Goal: Task Accomplishment & Management: Manage account settings

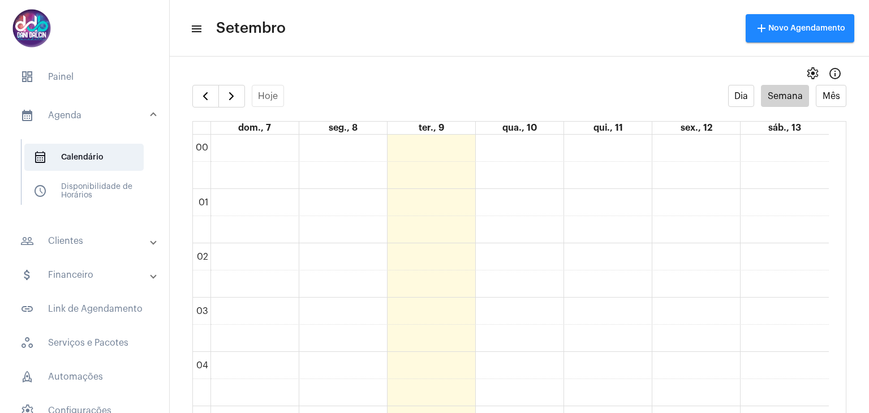
scroll to position [722, 0]
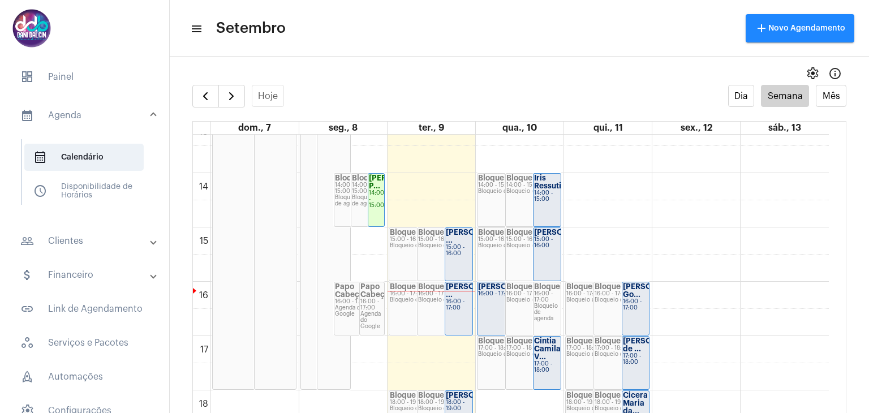
click at [456, 299] on div "[PERSON_NAME] ..." at bounding box center [459, 291] width 26 height 16
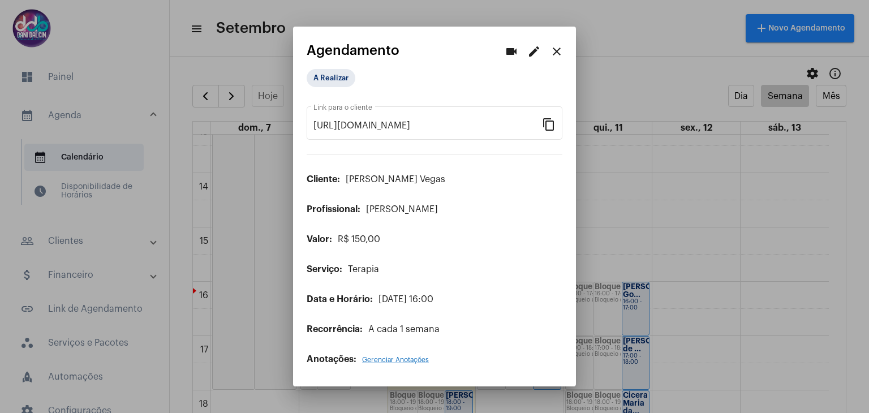
click at [534, 54] on mat-icon "edit" at bounding box center [534, 52] width 14 height 14
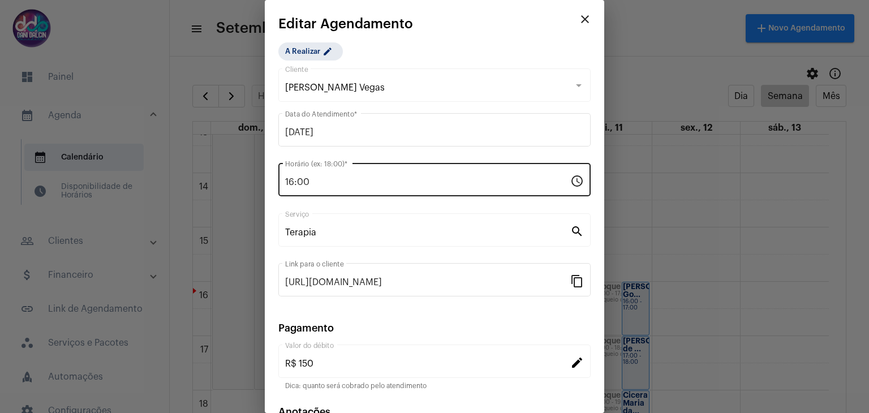
click at [359, 173] on div "16:00 Horário (ex: 18:00) *" at bounding box center [427, 179] width 285 height 36
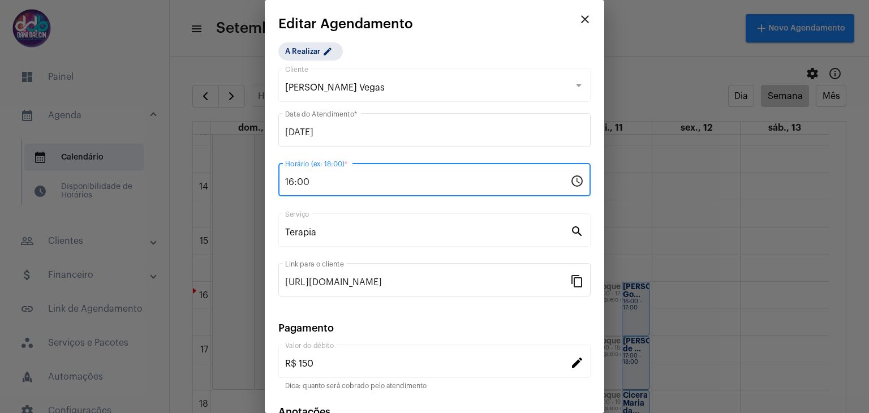
click at [359, 173] on div "16:00 Horário (ex: 18:00) *" at bounding box center [427, 179] width 285 height 36
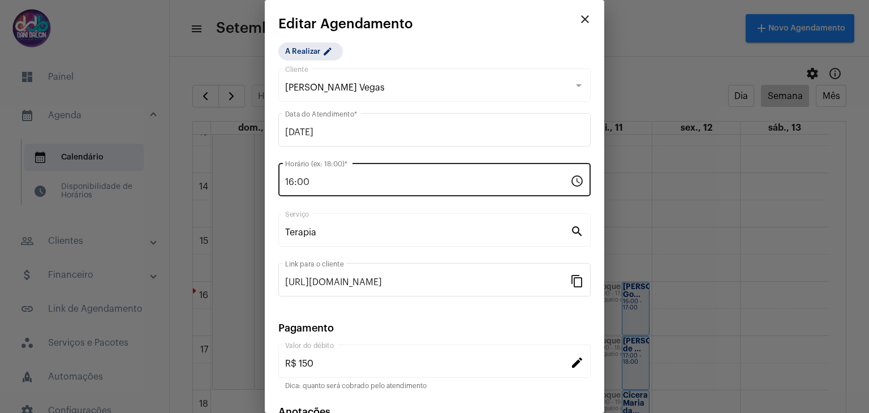
click at [353, 188] on div "16:00 Horário (ex: 18:00) *" at bounding box center [427, 179] width 285 height 36
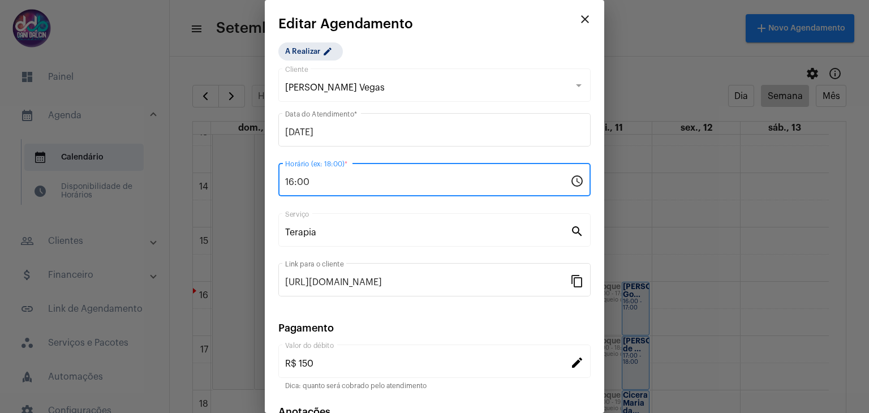
click at [352, 183] on input "16:00" at bounding box center [427, 182] width 285 height 10
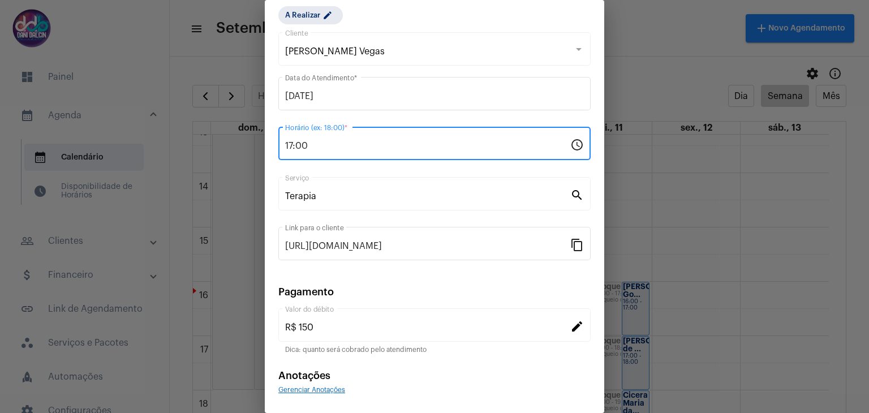
scroll to position [72, 0]
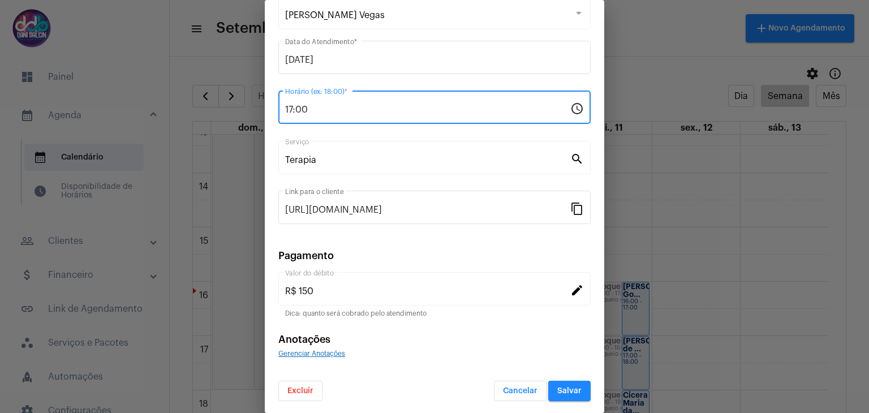
type input "17:00"
click at [559, 389] on span "Salvar" at bounding box center [569, 391] width 24 height 8
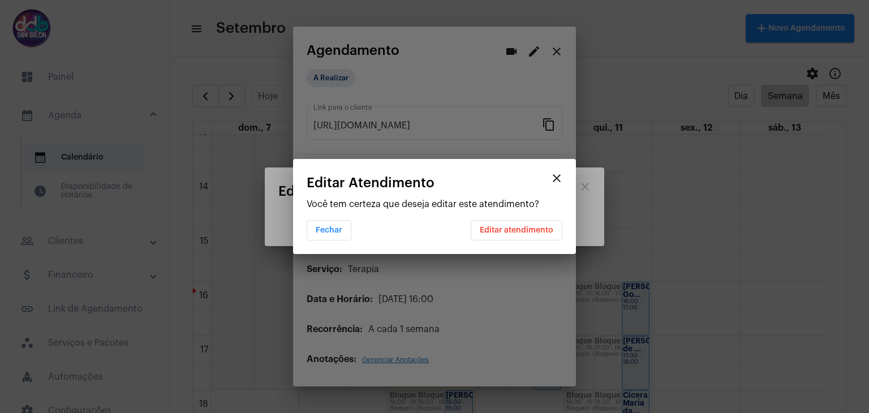
scroll to position [0, 0]
click at [528, 231] on span "Editar atendimento" at bounding box center [517, 230] width 74 height 8
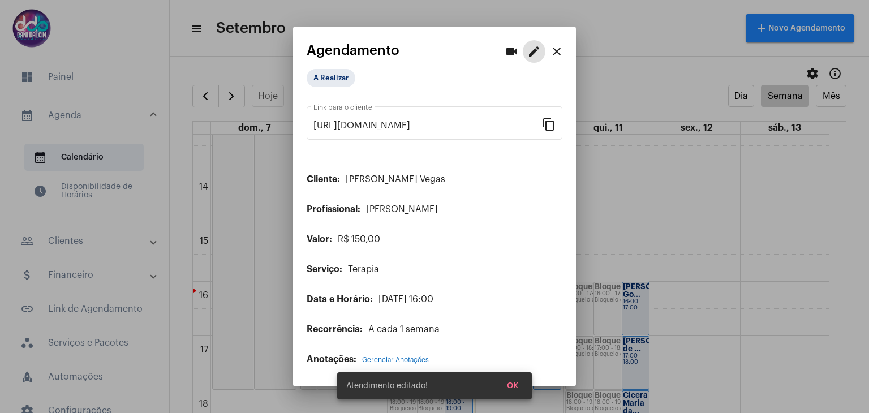
click at [557, 48] on mat-icon "close" at bounding box center [557, 52] width 14 height 14
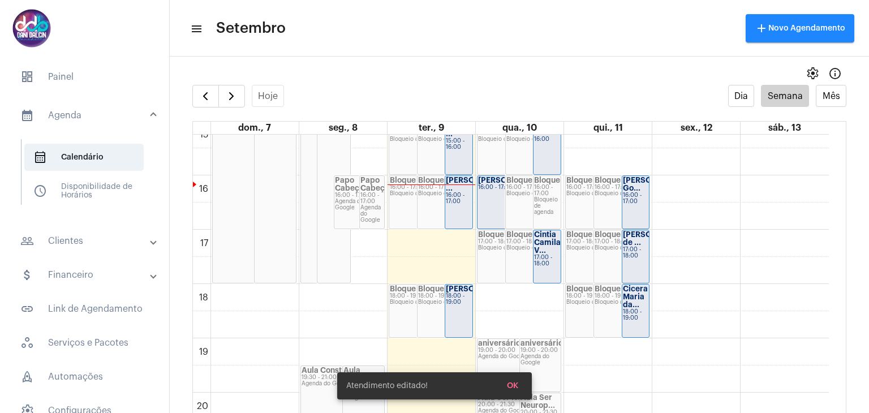
scroll to position [835, 0]
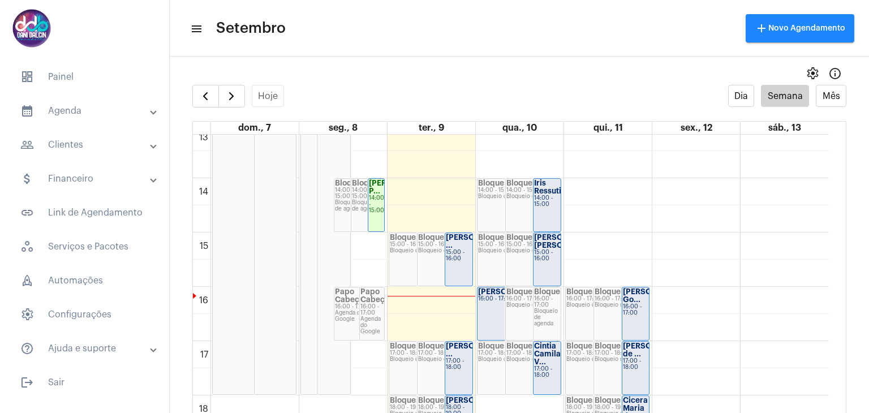
scroll to position [780, 0]
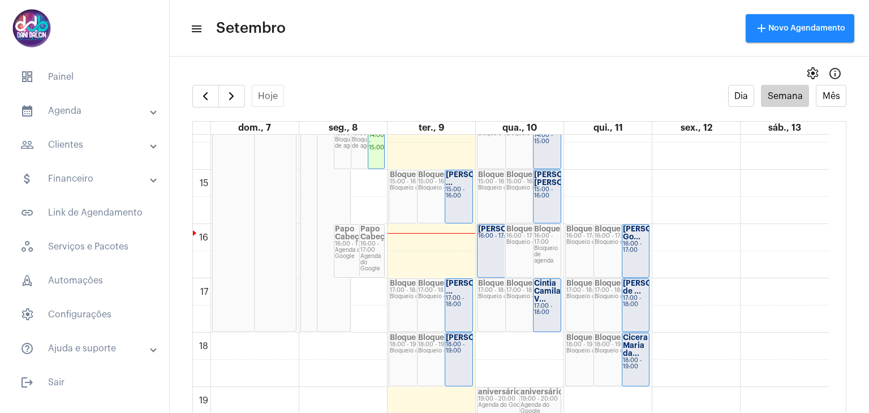
click at [491, 251] on div "[PERSON_NAME]... 16:00 - 17:00" at bounding box center [505, 251] width 55 height 53
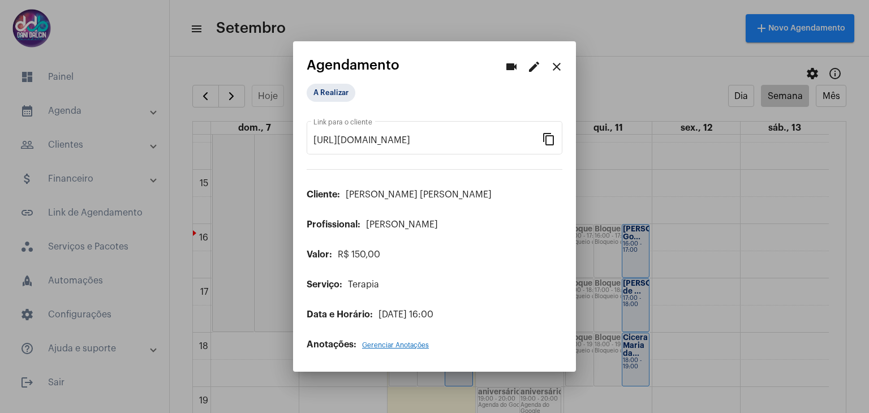
click at [558, 68] on mat-icon "close" at bounding box center [557, 67] width 14 height 14
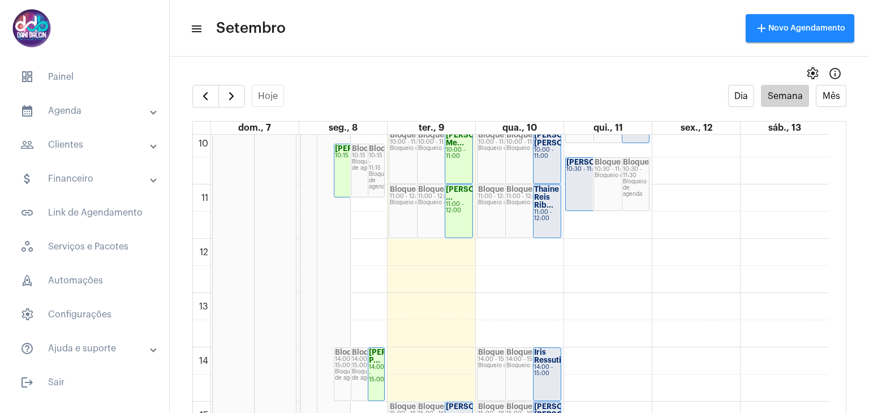
scroll to position [667, 0]
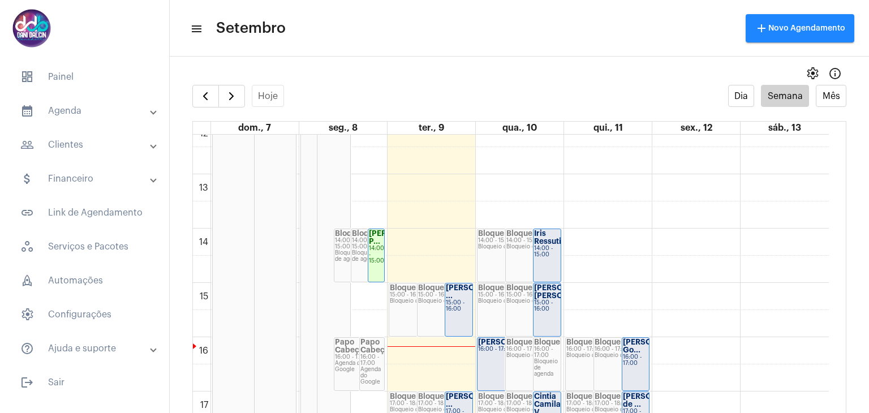
click at [459, 311] on div "15:00 - 16:00" at bounding box center [459, 306] width 26 height 12
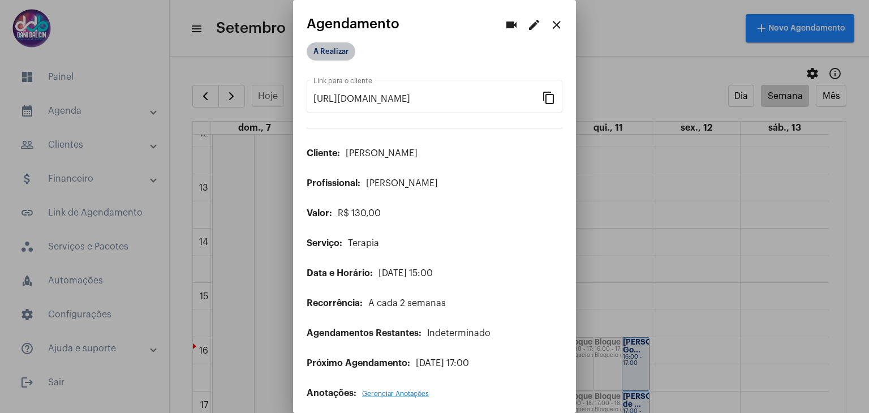
click at [324, 46] on mat-chip "A Realizar" at bounding box center [331, 51] width 49 height 18
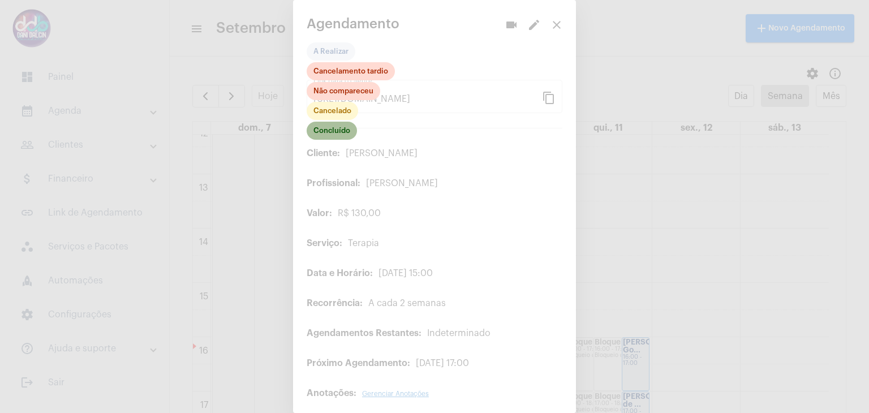
click at [337, 130] on mat-chip "Concluído" at bounding box center [332, 131] width 50 height 18
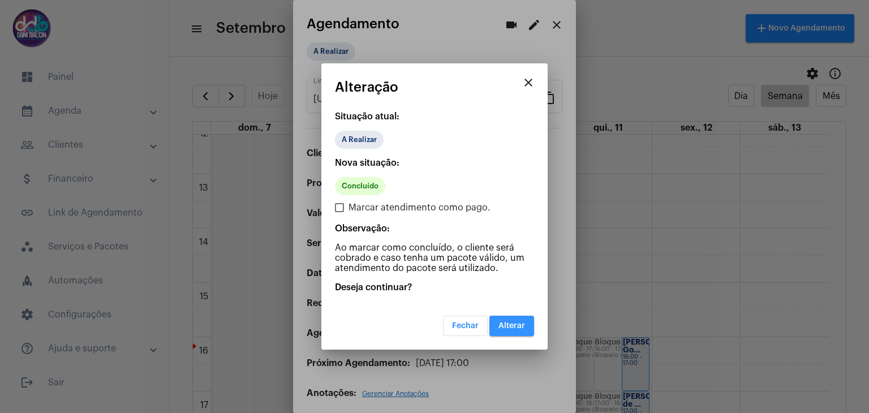
click at [510, 320] on button "Alterar" at bounding box center [512, 326] width 45 height 20
